Goal: Task Accomplishment & Management: Manage account settings

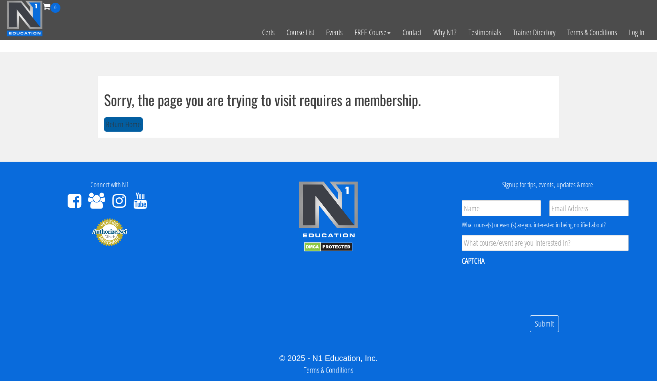
click at [126, 123] on button "Return Home" at bounding box center [123, 124] width 39 height 15
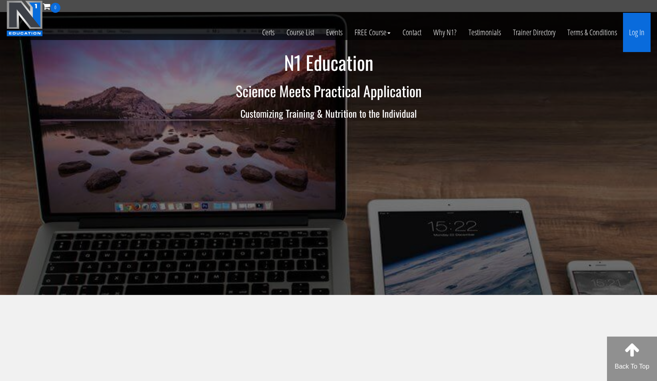
click at [632, 36] on link "Log In" at bounding box center [637, 32] width 28 height 39
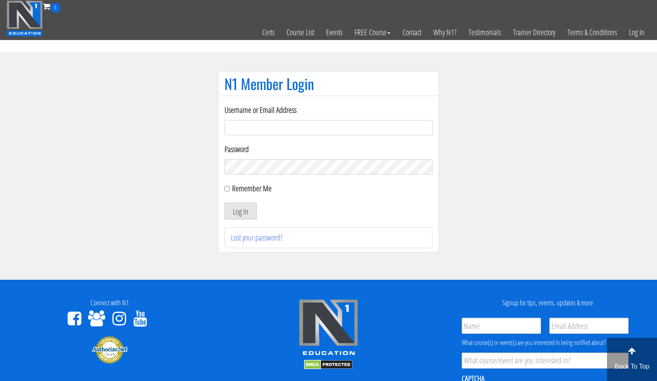
type input "[PERSON_NAME][EMAIL_ADDRESS][DOMAIN_NAME]"
click at [226, 188] on input "Remember Me" at bounding box center [226, 188] width 5 height 5
checkbox input "true"
click at [231, 206] on button "Log In" at bounding box center [240, 210] width 32 height 17
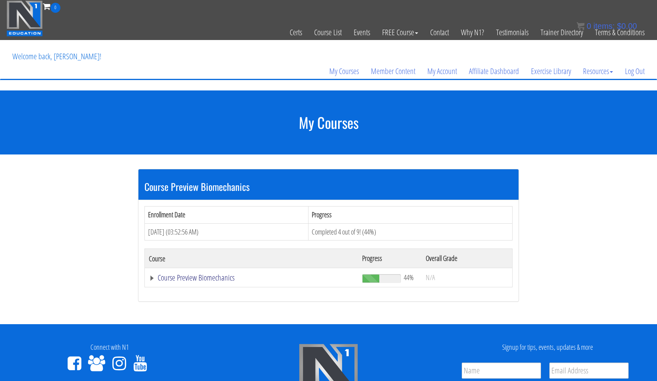
click at [192, 275] on link "Course Preview Biomechanics" at bounding box center [251, 278] width 205 height 8
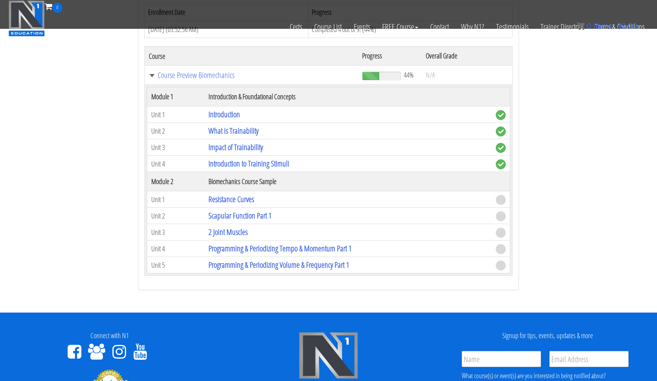
scroll to position [149, 0]
